Goal: Use online tool/utility: Utilize a website feature to perform a specific function

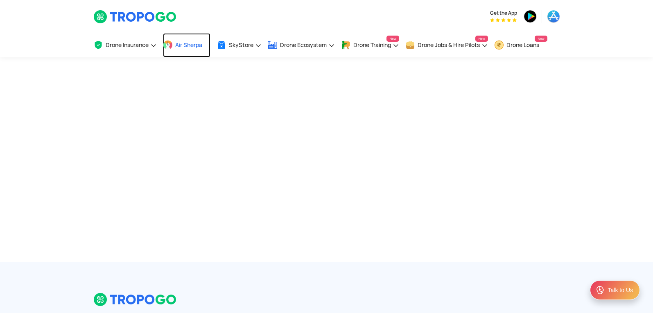
click at [183, 41] on link "Air Sherpa" at bounding box center [186, 45] width 47 height 24
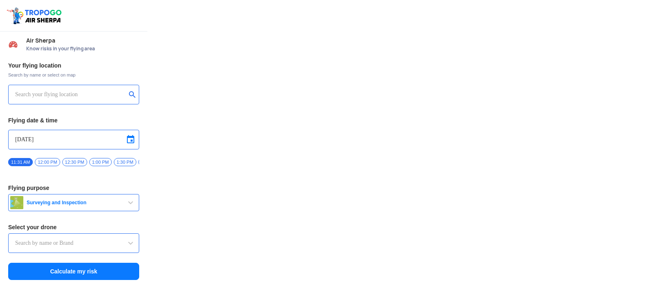
type input "Lookout VTOL_Tactical"
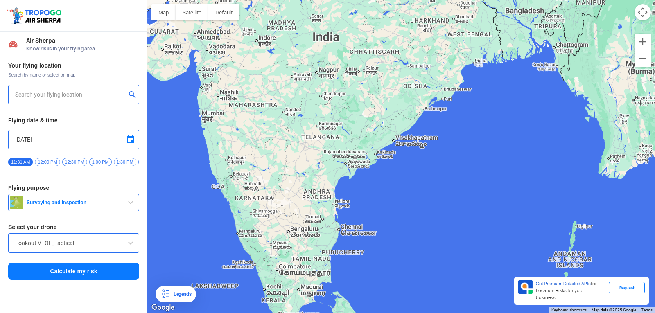
click at [33, 97] on input "text" at bounding box center [70, 95] width 111 height 10
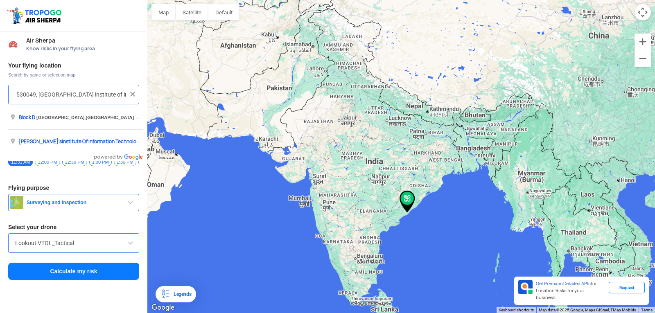
scroll to position [0, 173]
click at [99, 94] on input "[GEOGRAPHIC_DATA], [GEOGRAPHIC_DATA], [GEOGRAPHIC_DATA] 530049, [GEOGRAPHIC_DAT…" at bounding box center [70, 95] width 111 height 10
click at [96, 95] on input "[GEOGRAPHIC_DATA], [GEOGRAPHIC_DATA], [GEOGRAPHIC_DATA] 530049, [GEOGRAPHIC_DAT…" at bounding box center [70, 95] width 111 height 10
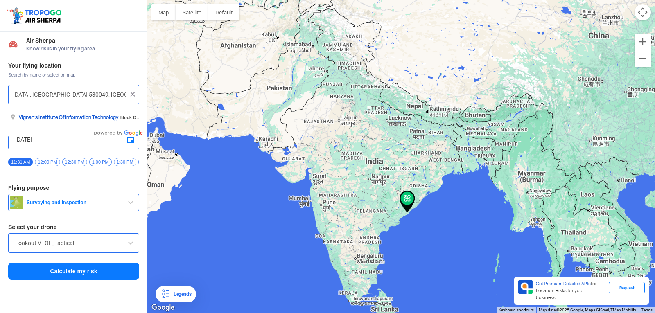
type input "[GEOGRAPHIC_DATA], [GEOGRAPHIC_DATA], [GEOGRAPHIC_DATA] 530049, [GEOGRAPHIC_DAT…"
click at [121, 269] on button "Calculate my risk" at bounding box center [73, 271] width 131 height 17
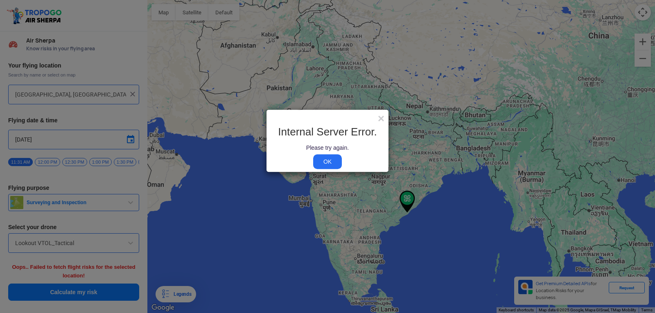
click at [325, 160] on link "OK" at bounding box center [327, 161] width 29 height 15
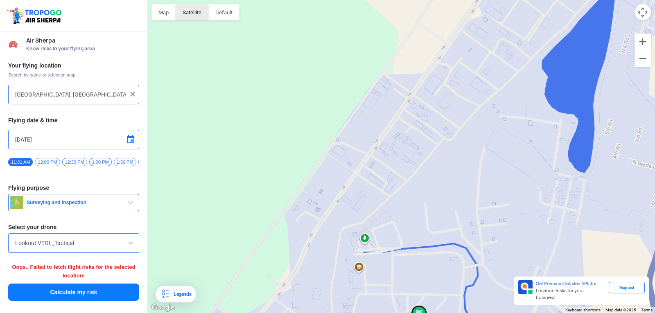
click at [194, 12] on button "Satellite" at bounding box center [192, 12] width 33 height 16
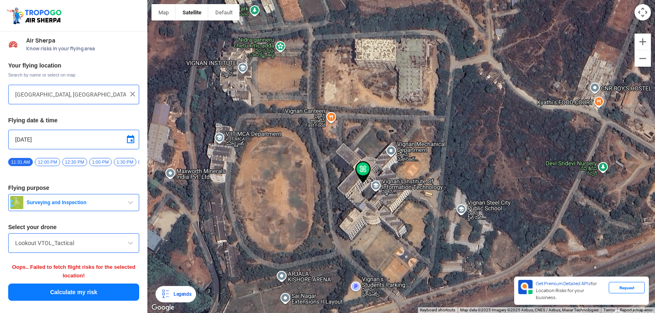
click at [127, 246] on span at bounding box center [131, 243] width 10 height 10
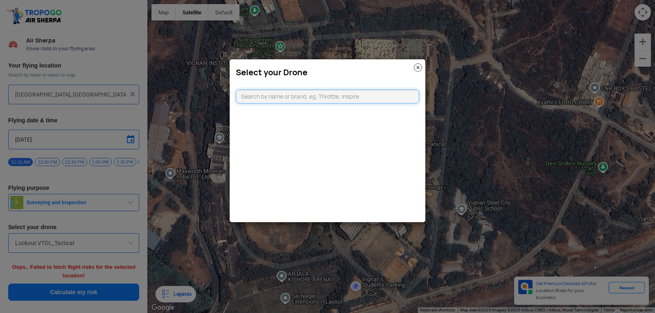
click at [275, 97] on input "text" at bounding box center [327, 97] width 183 height 14
click at [485, 117] on modal-container "Select your Drone djy Can't find your drone. Let us know by CLICKING HERE" at bounding box center [327, 156] width 655 height 313
click at [266, 95] on input "djy" at bounding box center [327, 97] width 183 height 14
type input "dji"
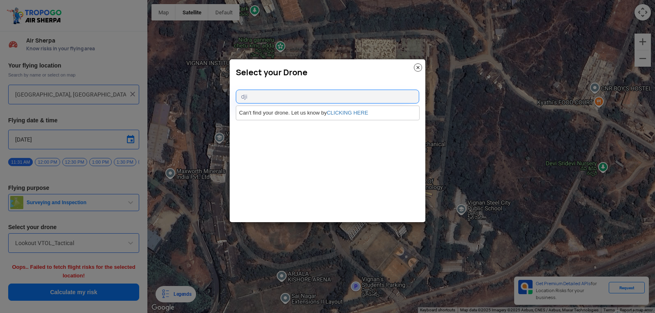
click at [424, 71] on div "Select your Drone" at bounding box center [328, 70] width 196 height 22
click at [414, 66] on img at bounding box center [418, 67] width 8 height 8
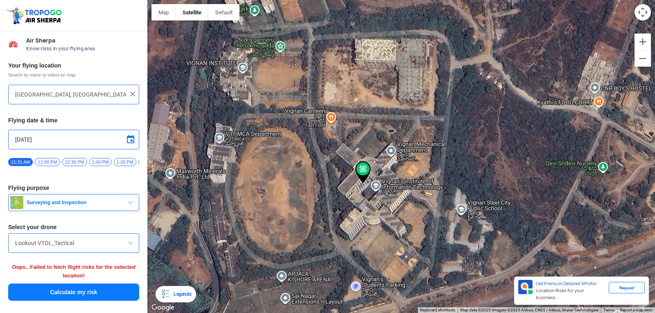
click at [125, 204] on span "Surveying and Inspection" at bounding box center [74, 202] width 102 height 7
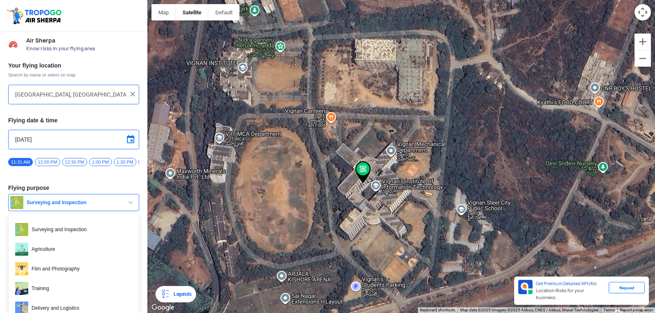
click at [128, 203] on span "button" at bounding box center [131, 203] width 10 height 10
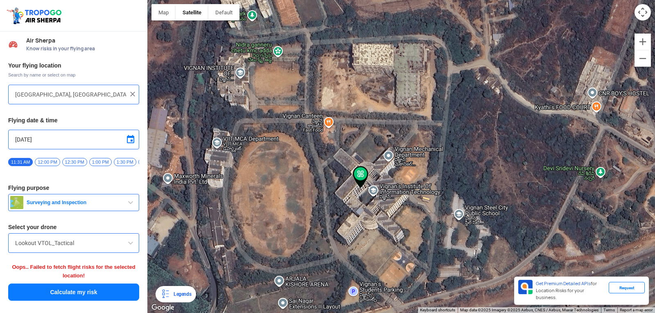
click at [76, 163] on span "12:30 PM" at bounding box center [74, 162] width 25 height 8
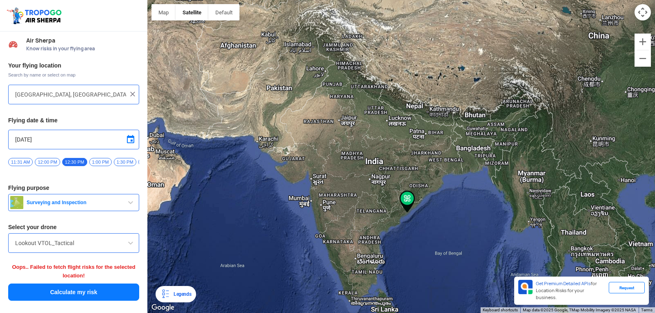
click at [407, 199] on img at bounding box center [407, 202] width 16 height 22
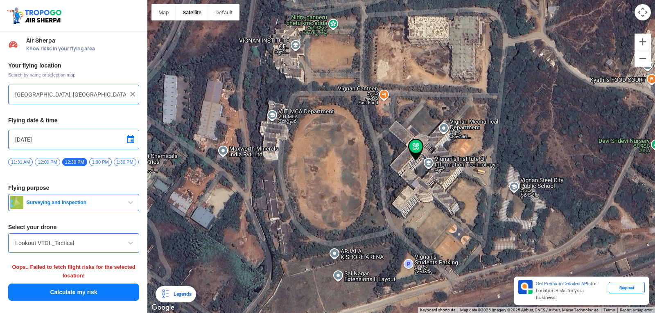
click at [447, 85] on div at bounding box center [401, 156] width 508 height 313
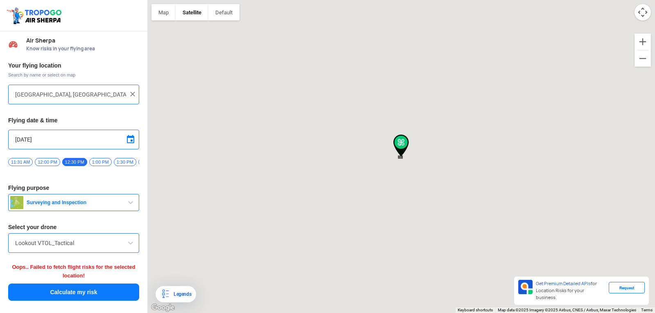
type input "Block D, Visakhapatnam, Andhra Pradesh 530049, India"
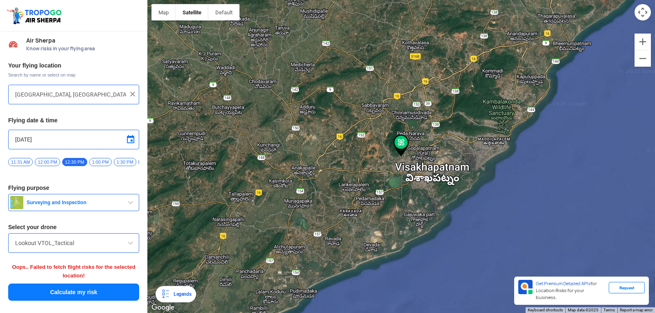
click at [402, 142] on img at bounding box center [401, 146] width 16 height 22
